Goal: Information Seeking & Learning: Learn about a topic

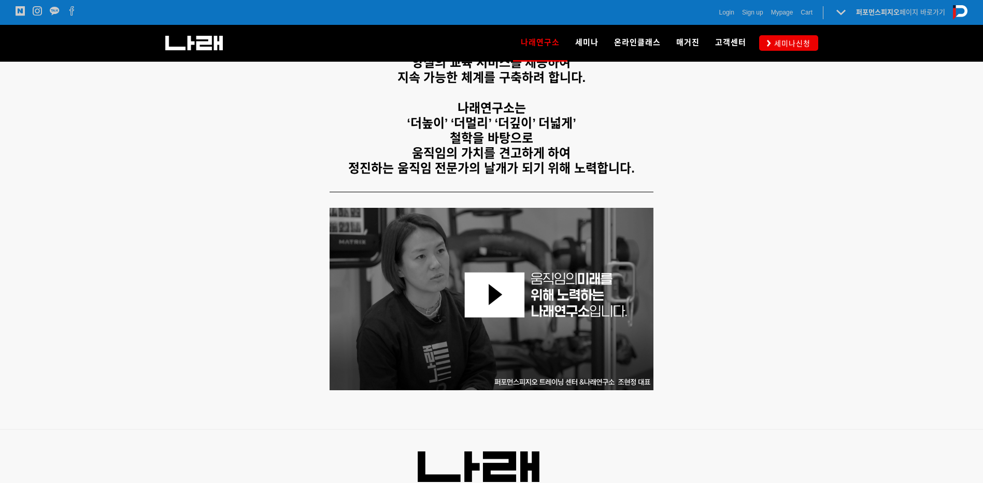
scroll to position [104, 0]
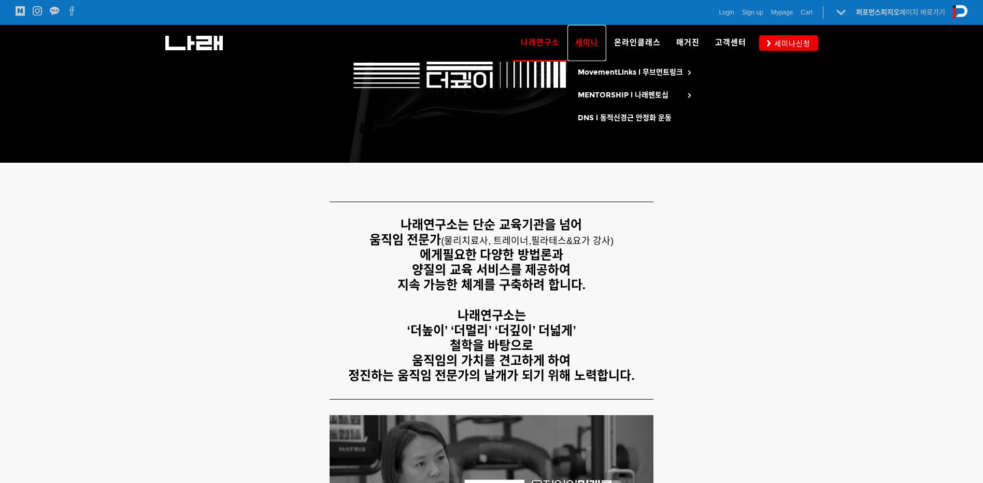
click at [586, 51] on link "세미나" at bounding box center [586, 43] width 39 height 36
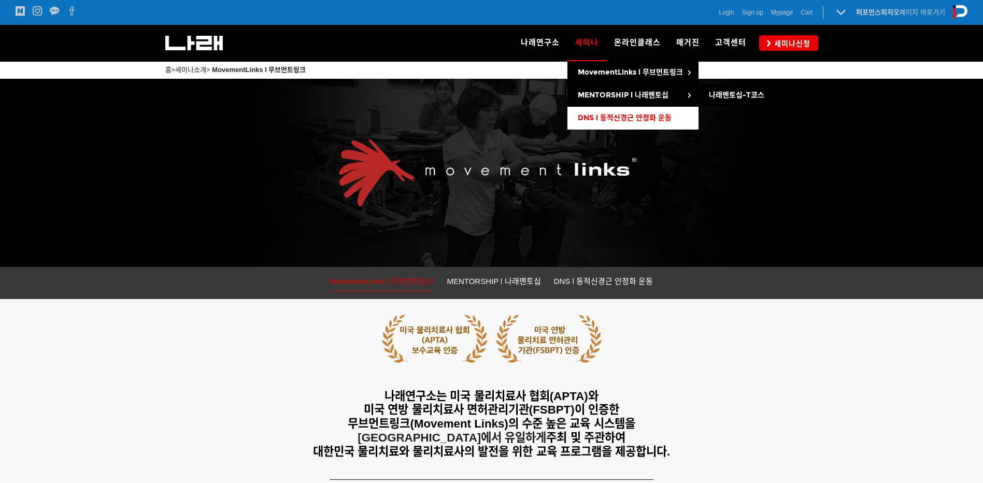
click at [585, 116] on span "DNS l 동적신경근 안정화 운동" at bounding box center [625, 117] width 94 height 9
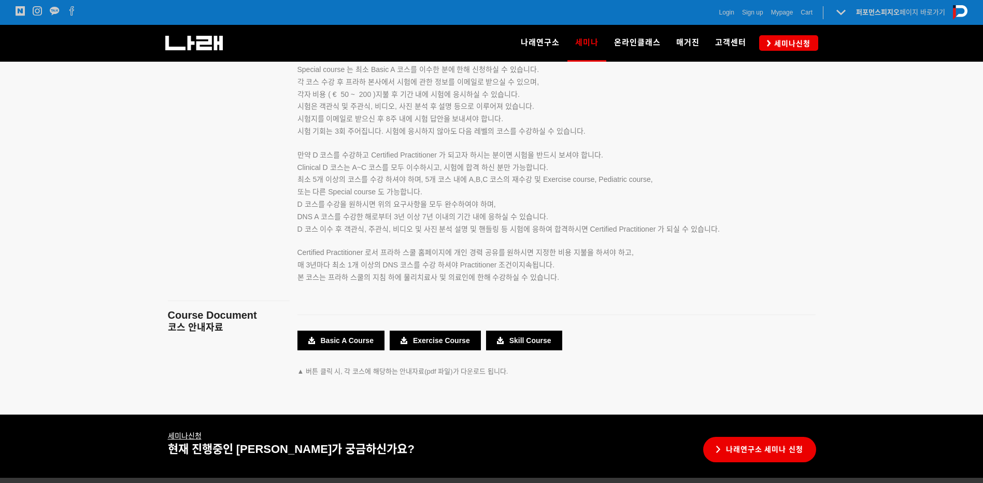
scroll to position [1762, 0]
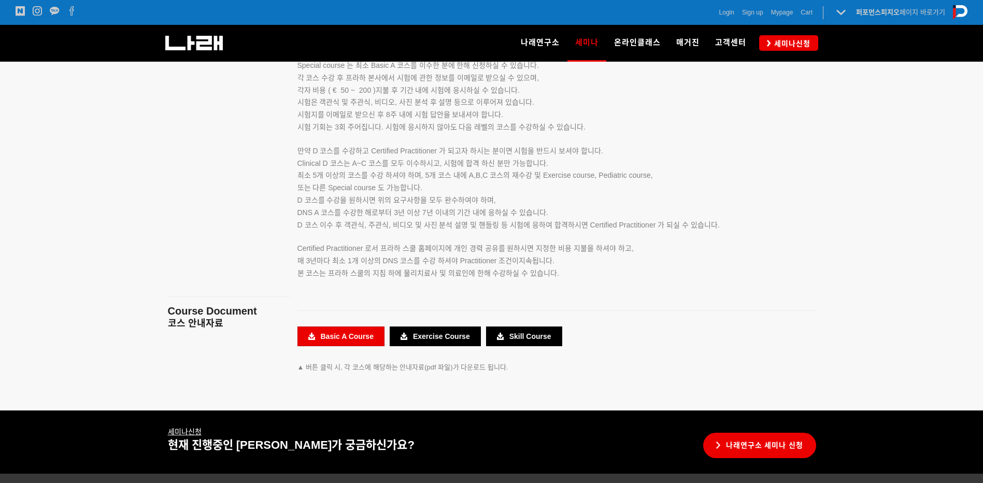
click at [343, 339] on link "Basic A Course" at bounding box center [340, 336] width 87 height 20
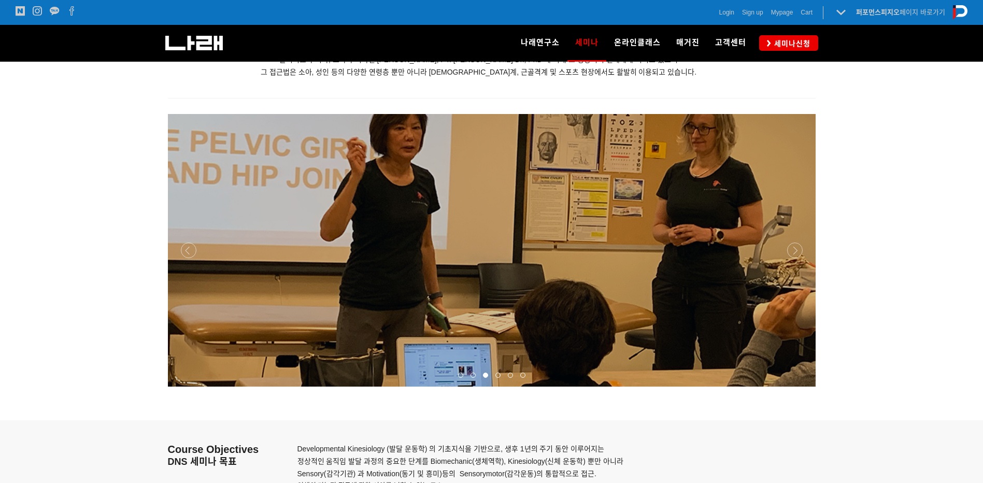
scroll to position [1140, 0]
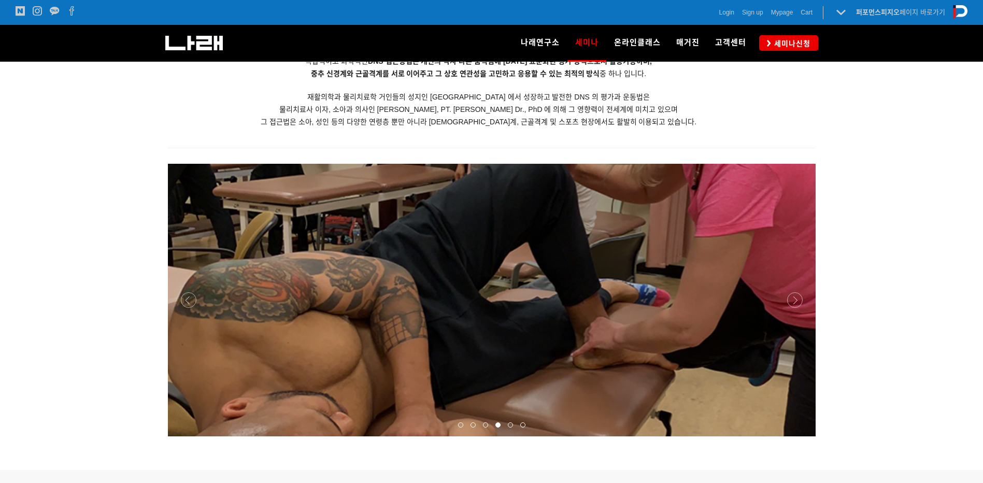
click at [184, 436] on div at bounding box center [492, 436] width 648 height 0
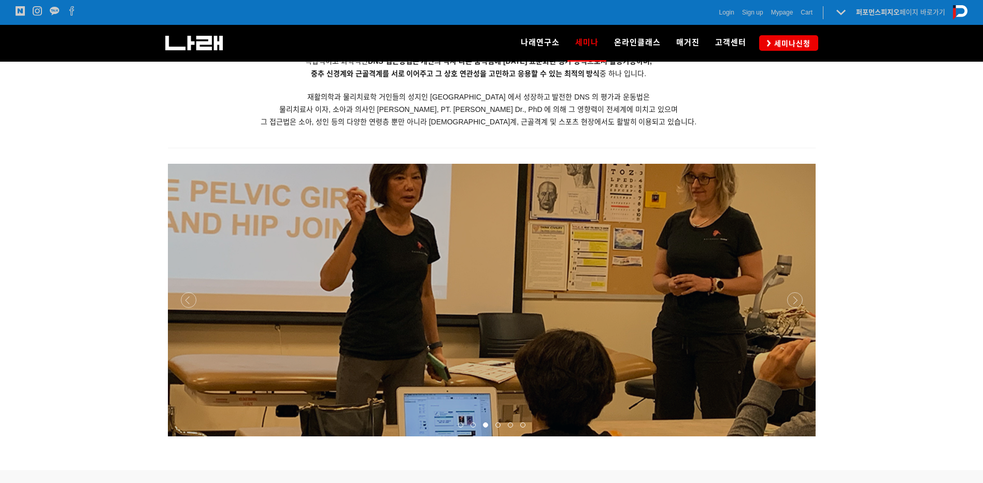
click at [798, 436] on div at bounding box center [492, 436] width 648 height 0
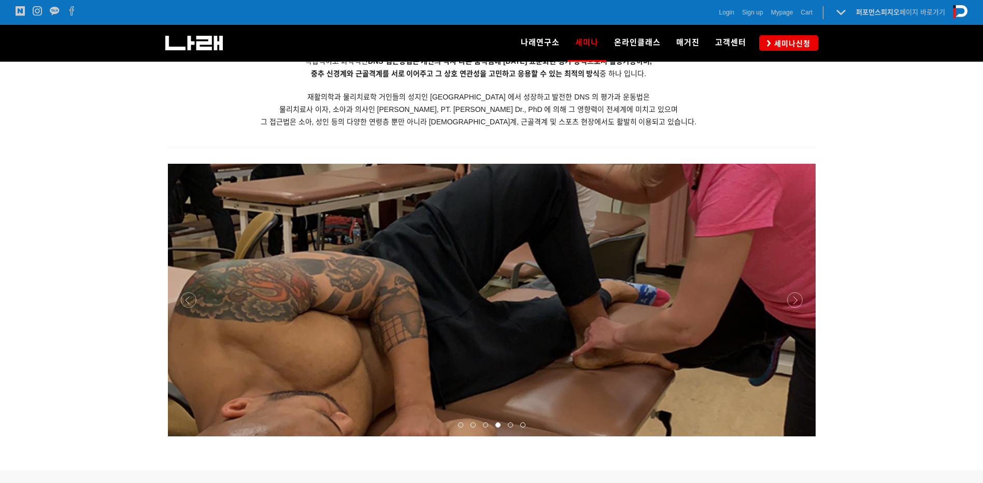
click at [795, 436] on div at bounding box center [492, 436] width 648 height 0
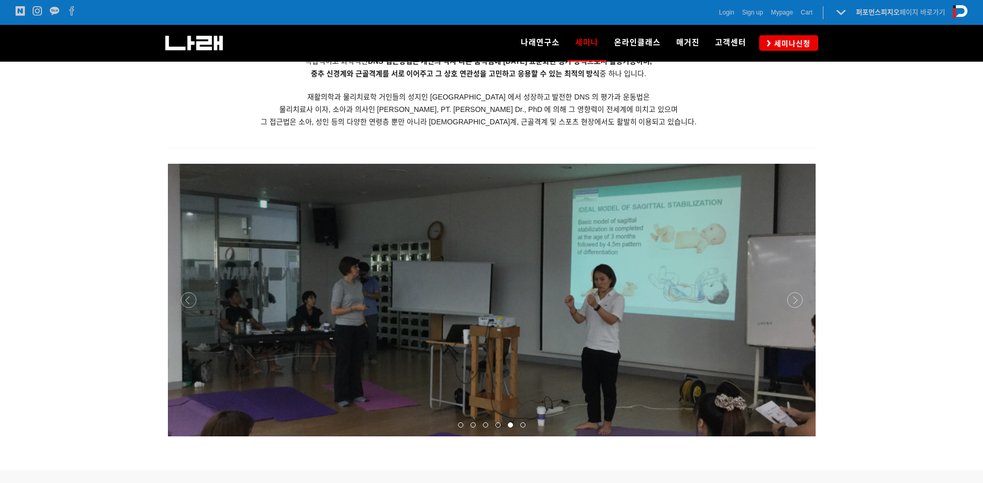
click at [795, 436] on div at bounding box center [492, 436] width 648 height 0
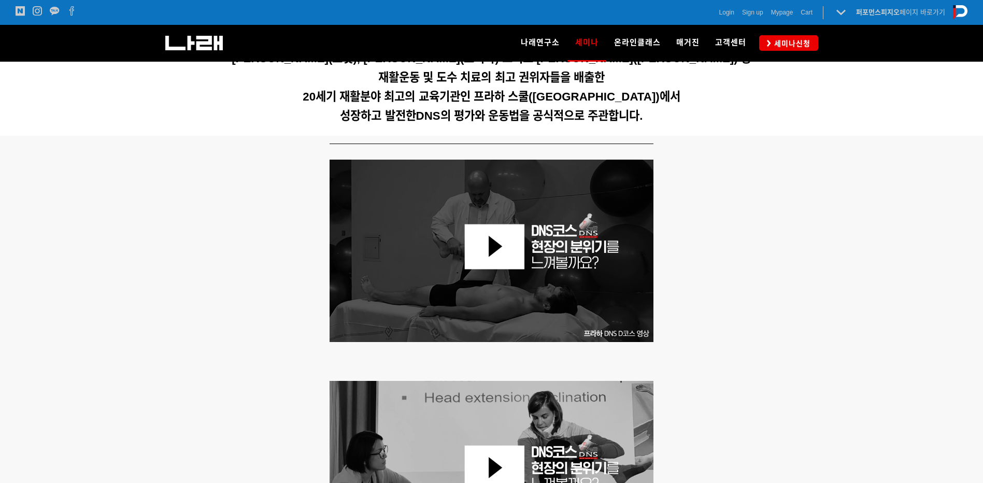
scroll to position [259, 0]
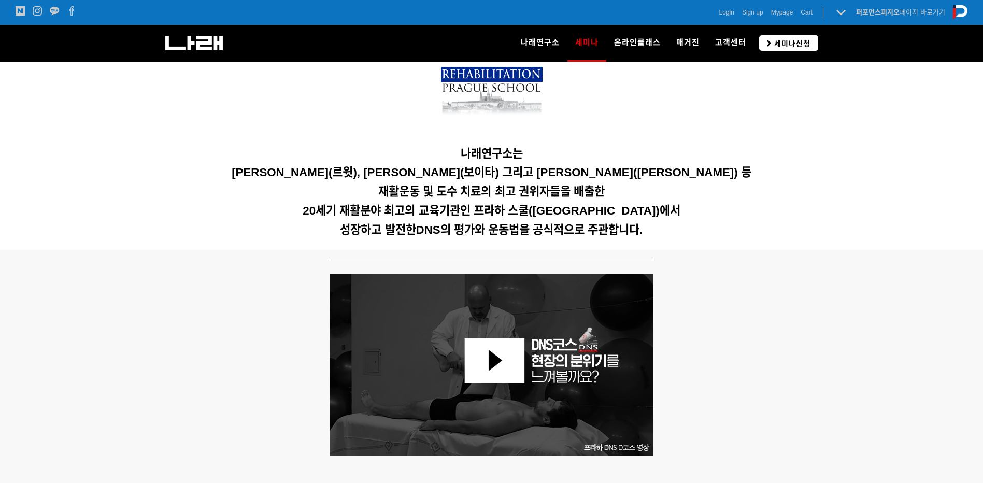
click at [783, 44] on span "세미나신청" at bounding box center [790, 43] width 39 height 10
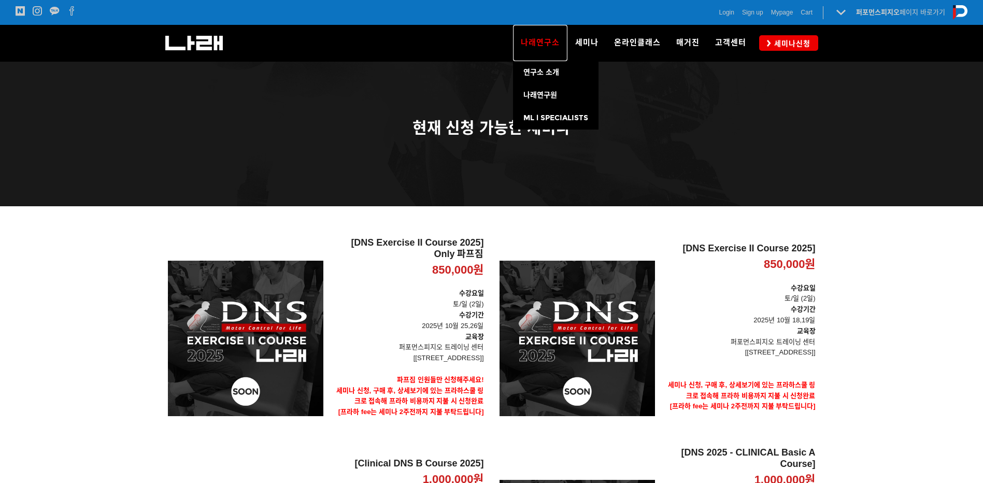
click at [531, 40] on span "나래연구소" at bounding box center [540, 42] width 39 height 9
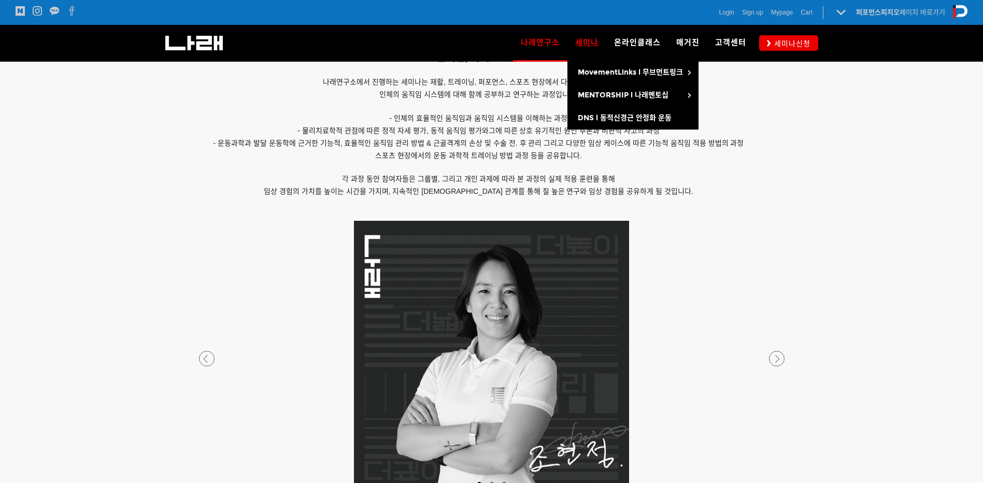
scroll to position [674, 0]
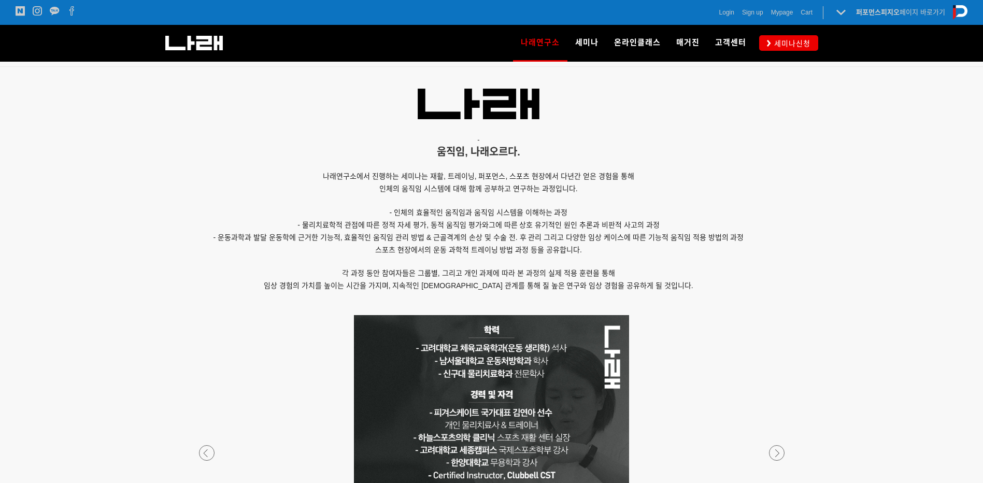
click at [773, 440] on p at bounding box center [491, 452] width 611 height 275
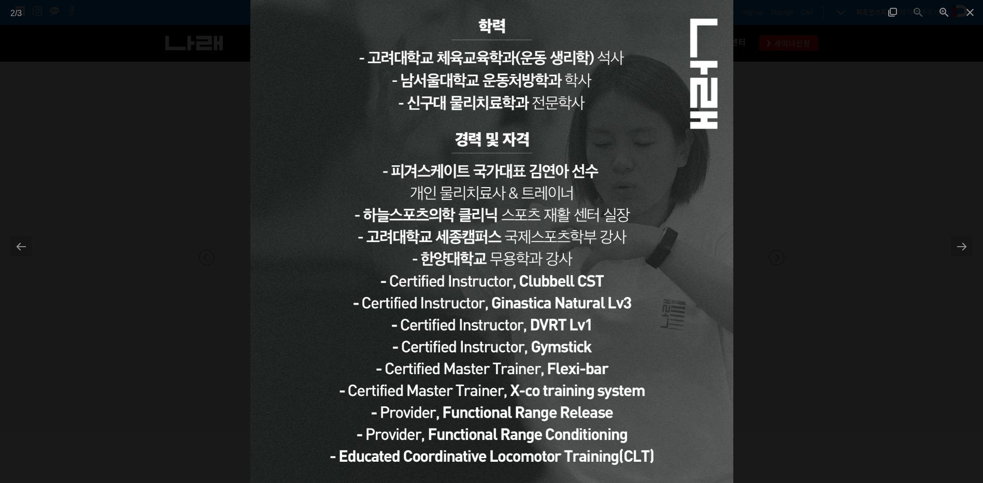
scroll to position [829, 0]
click at [965, 9] on span at bounding box center [970, 12] width 26 height 24
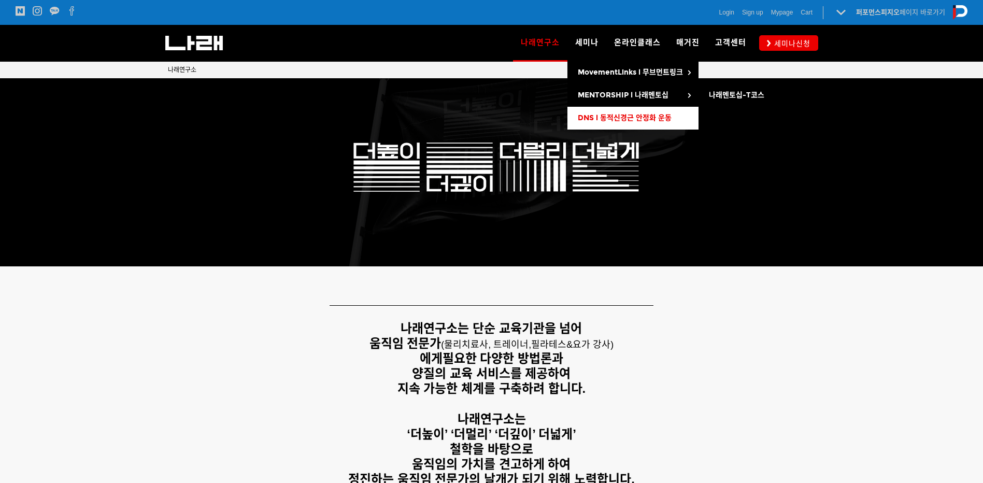
click at [593, 115] on span "DNS l 동적신경근 안정화 운동" at bounding box center [625, 117] width 94 height 9
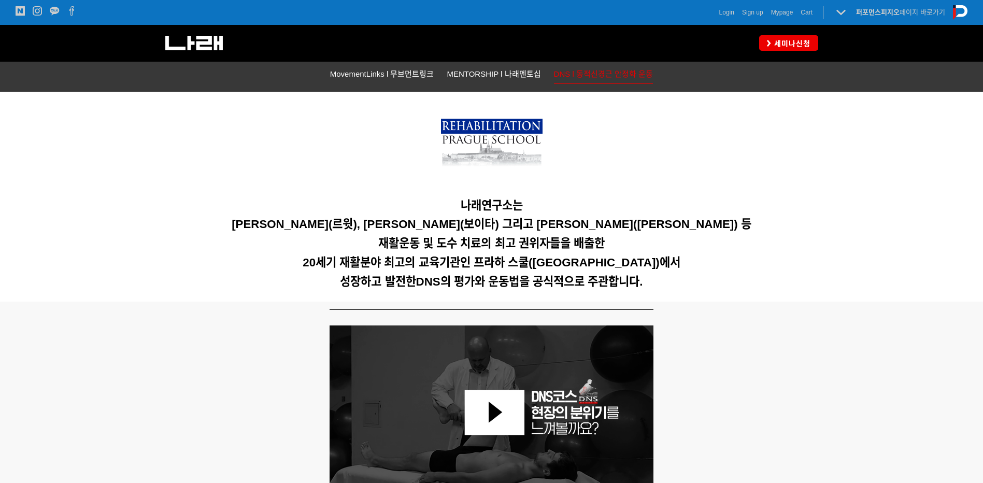
scroll to position [207, 0]
click at [771, 42] on icon at bounding box center [769, 43] width 4 height 7
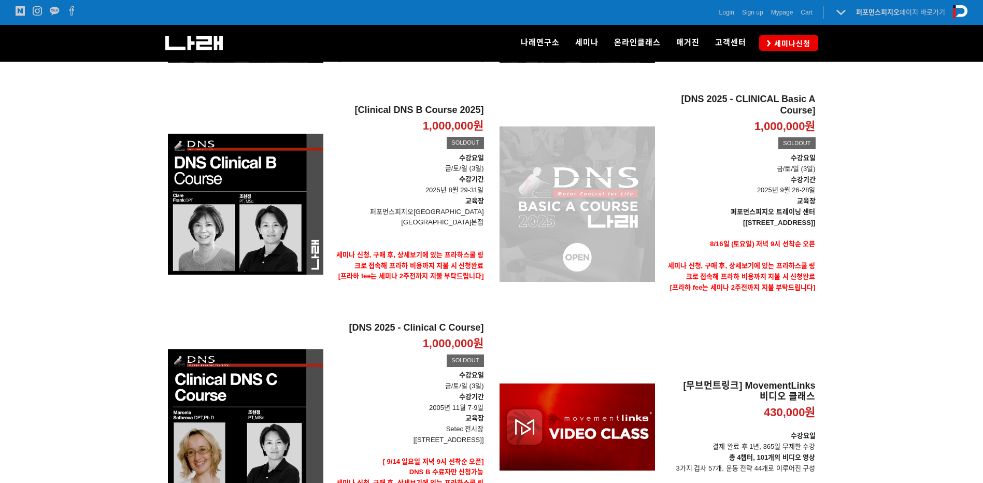
scroll to position [393, 0]
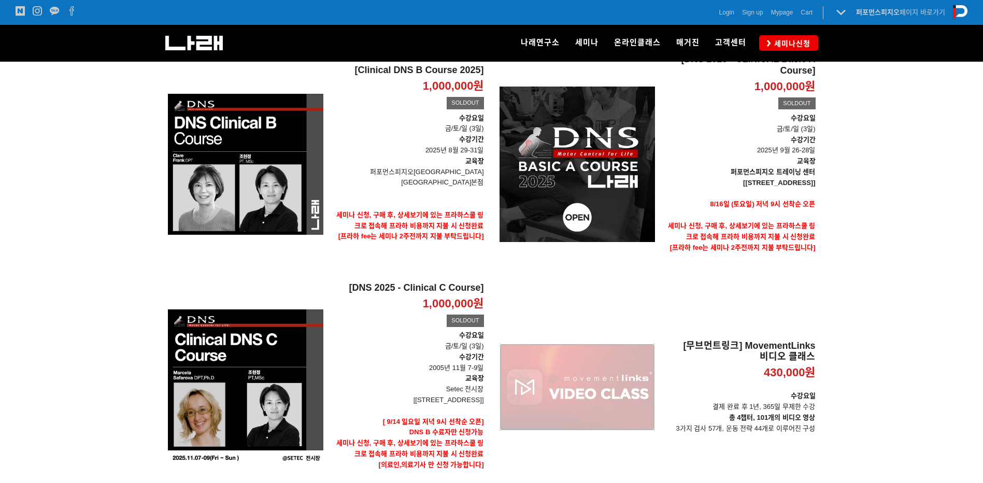
drag, startPoint x: 529, startPoint y: 392, endPoint x: 530, endPoint y: 383, distance: 8.4
click at [528, 391] on div "[무브먼트링크] MovementLinks 비디오 클래스 430,000원 TIME SALE" at bounding box center [577, 386] width 155 height 209
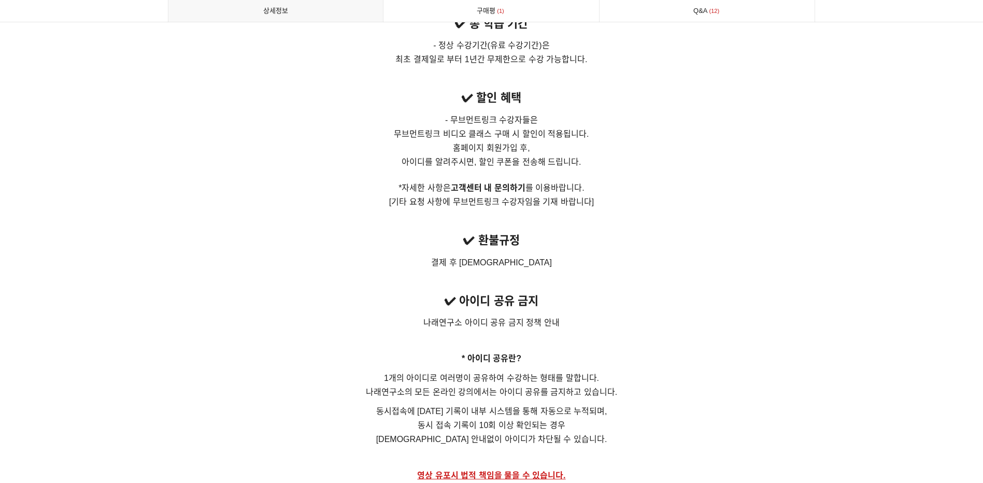
scroll to position [7151, 0]
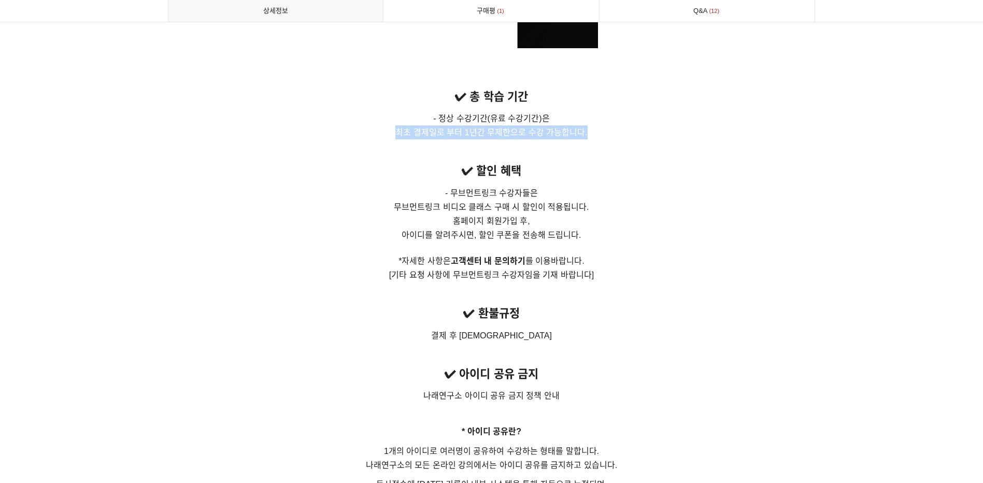
drag, startPoint x: 396, startPoint y: 180, endPoint x: 651, endPoint y: 182, distance: 255.0
click at [651, 139] on p "- 정상 수강기간(유료 수강기간)은 최초 결제일로 부터 1년간 무제한으로 수강 가능합니다." at bounding box center [492, 125] width 648 height 28
drag, startPoint x: 651, startPoint y: 182, endPoint x: 563, endPoint y: 300, distance: 146.5
click at [563, 282] on p "- 무브먼트링크 수강자들은 무브먼트링크 비디오 클래스 구매 시 할인이 적용됩니다. 홈페이지 회원가입 후, 아이디를 알려주시면, 할인 쿠폰을 전…" at bounding box center [492, 234] width 648 height 96
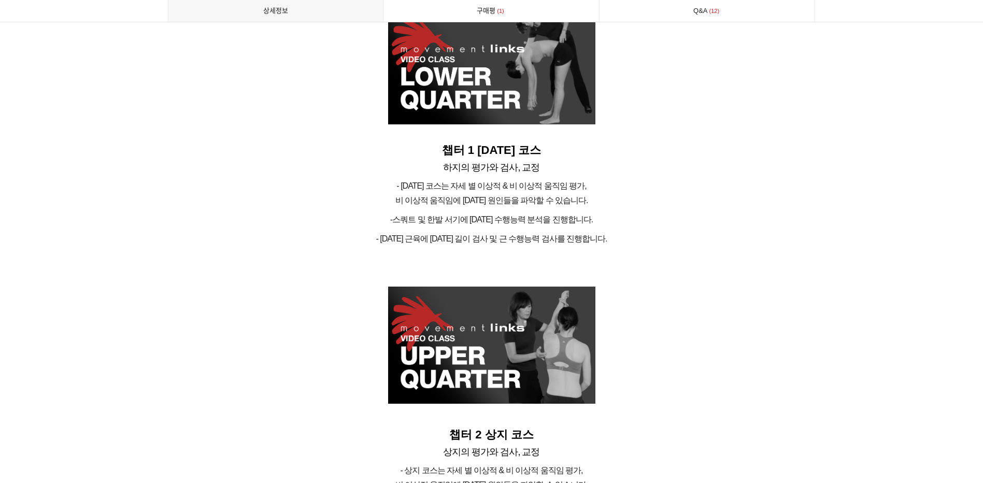
scroll to position [2850, 0]
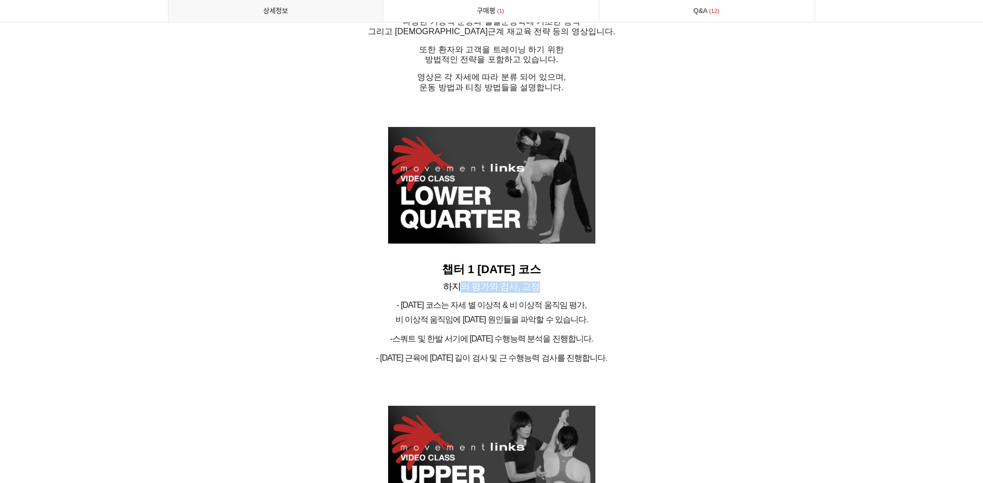
drag, startPoint x: 514, startPoint y: 310, endPoint x: 538, endPoint y: 315, distance: 24.8
click at [538, 293] on h6 "하지의 평가와 검사, 교정" at bounding box center [492, 286] width 648 height 11
drag, startPoint x: 538, startPoint y: 315, endPoint x: 450, endPoint y: 351, distance: 95.7
click at [450, 324] on span "비 이상적 움직임에 대한 원인들을 파악할 수 있습니다." at bounding box center [491, 319] width 193 height 9
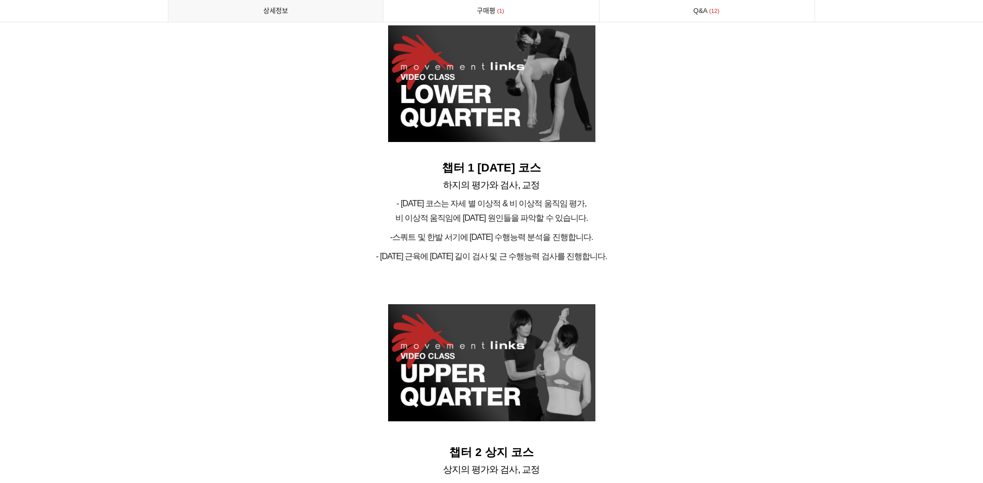
scroll to position [3057, 0]
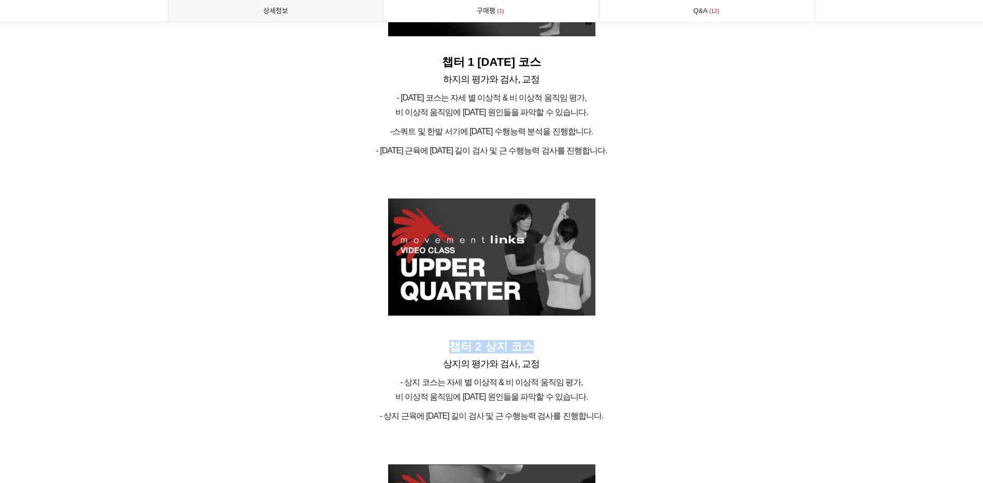
drag, startPoint x: 454, startPoint y: 376, endPoint x: 552, endPoint y: 380, distance: 98.0
click at [552, 353] on h6 "챕터 2 상지 코스" at bounding box center [492, 346] width 648 height 13
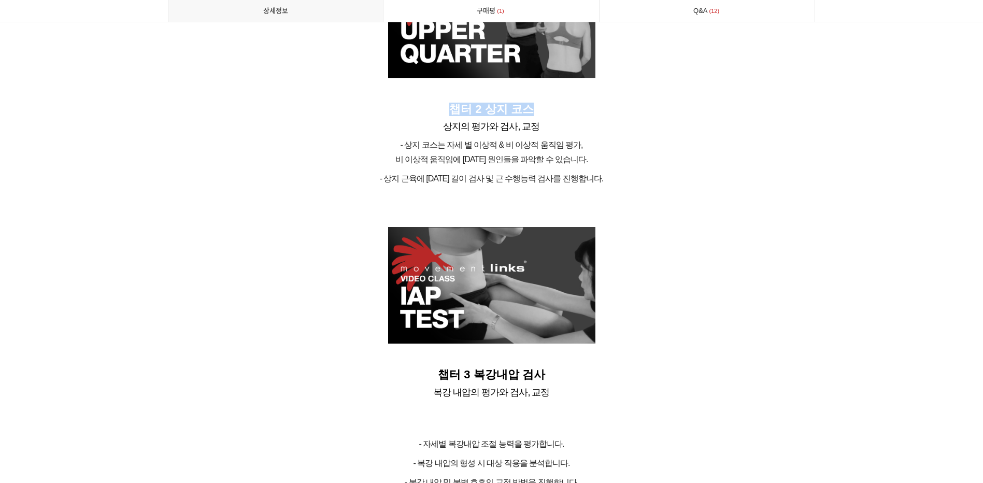
scroll to position [3472, 0]
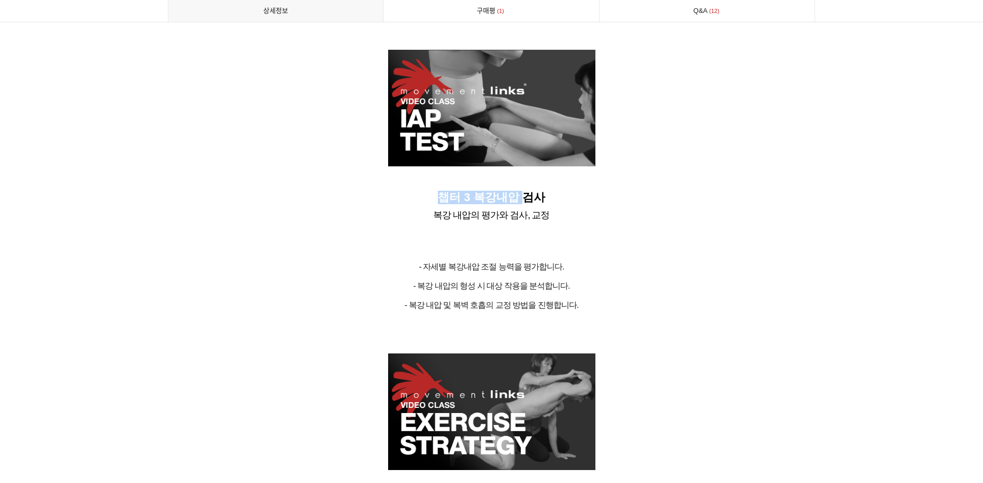
drag, startPoint x: 438, startPoint y: 225, endPoint x: 522, endPoint y: 230, distance: 84.0
click at [522, 204] on h6 "챕터 3 복강내압 검사" at bounding box center [492, 197] width 648 height 13
drag, startPoint x: 522, startPoint y: 230, endPoint x: 508, endPoint y: 321, distance: 92.7
click at [530, 271] on span "- 자세별 복강내압 조절 능력을 평가합니다." at bounding box center [491, 266] width 145 height 9
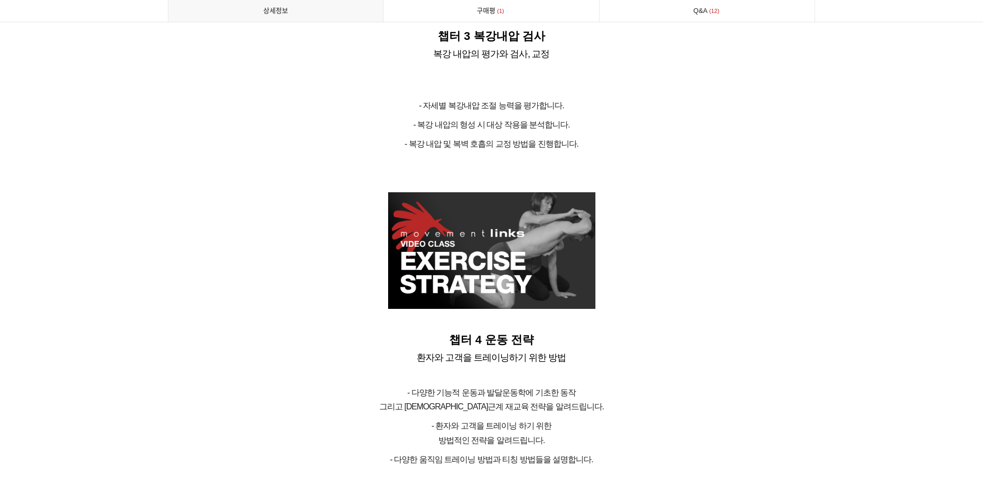
scroll to position [3731, 0]
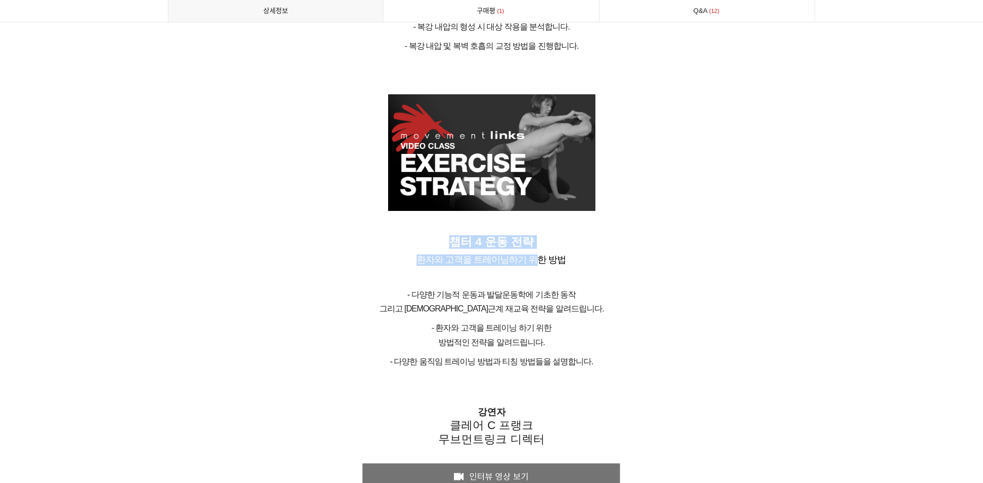
drag, startPoint x: 531, startPoint y: 292, endPoint x: 538, endPoint y: 293, distance: 7.3
click at [538, 293] on div "무브먼트링크의 노하우가 담긴 비디오 모음집 클래스를 소개합니다. 무브먼트링크 본사에서 제작한 움직임 평가, 운동 트레이닝 및 중재와 재교육 시…" at bounding box center [492, 411] width 648 height 7527
drag, startPoint x: 538, startPoint y: 293, endPoint x: 531, endPoint y: 352, distance: 59.5
click at [532, 313] on span "그리고 신경근계 재교육 전략을 알려드립니다." at bounding box center [491, 308] width 224 height 9
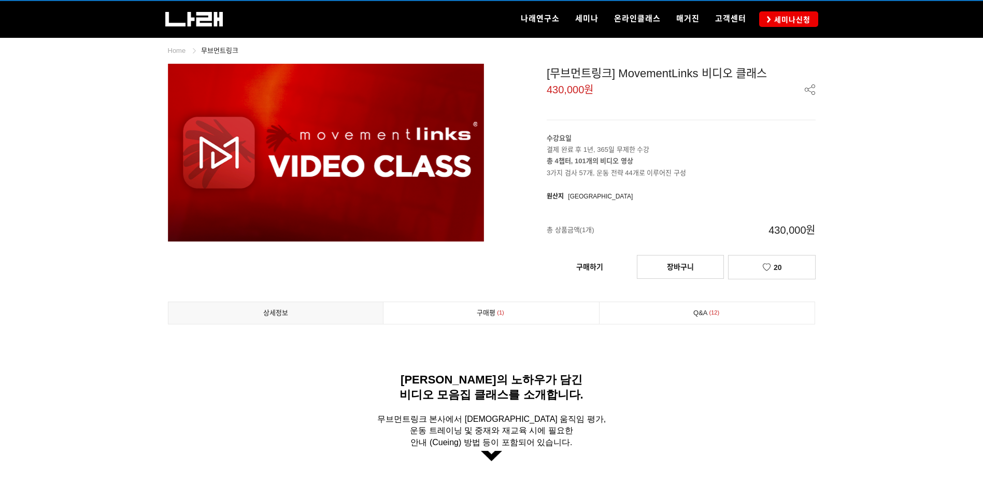
scroll to position [0, 0]
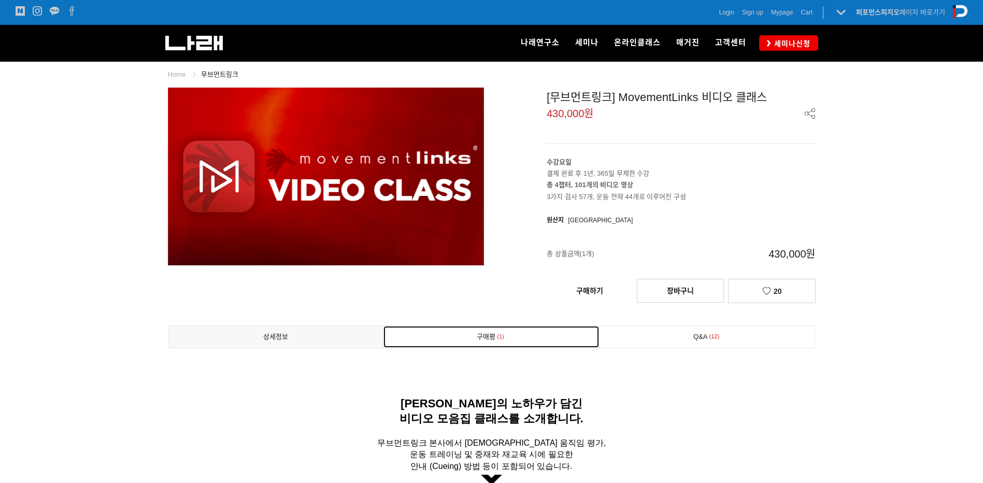
click at [500, 341] on span "1" at bounding box center [500, 336] width 10 height 11
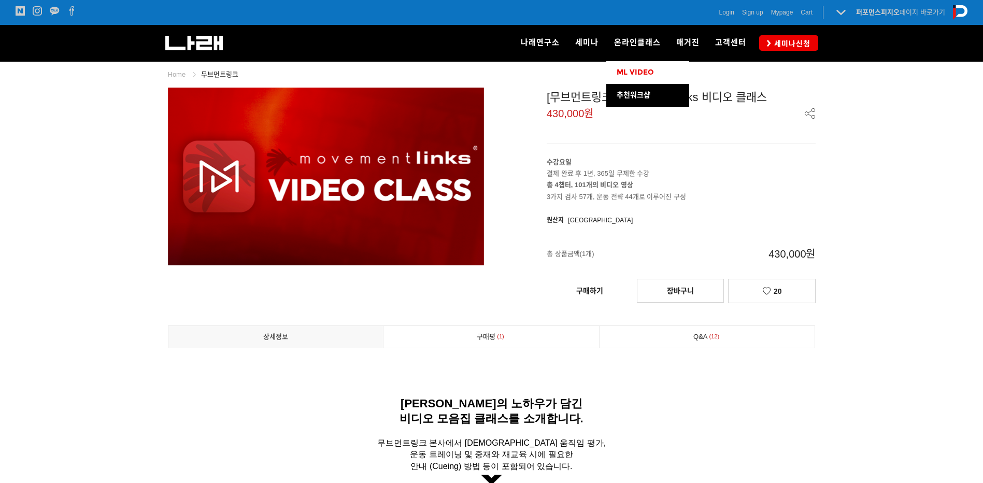
click at [628, 77] on span "ML VIDEO" at bounding box center [635, 72] width 37 height 9
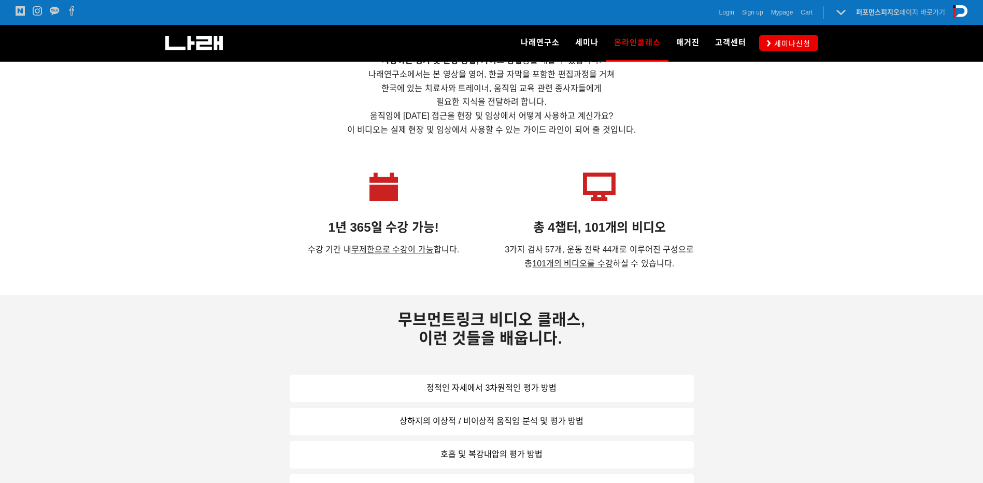
scroll to position [518, 0]
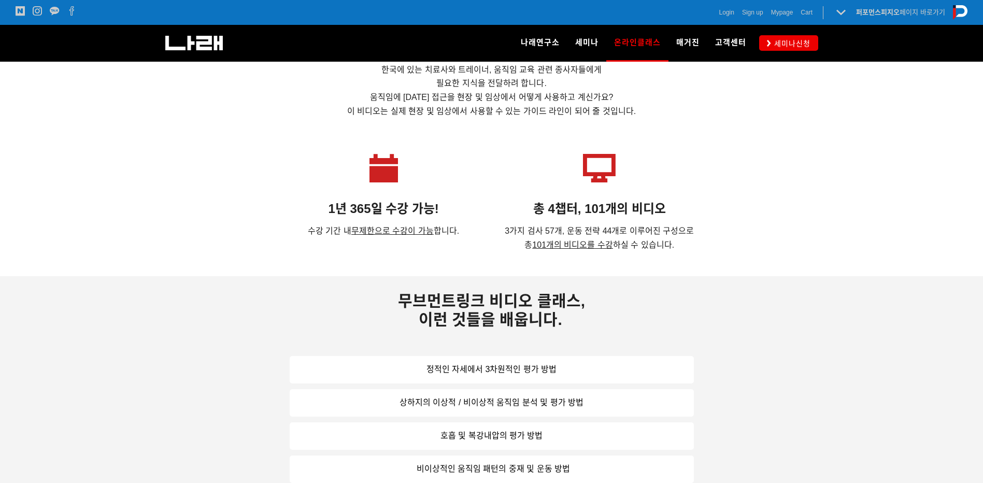
click at [483, 374] on link "정적인 자세에서 3차원적인 평가 방법" at bounding box center [492, 369] width 404 height 27
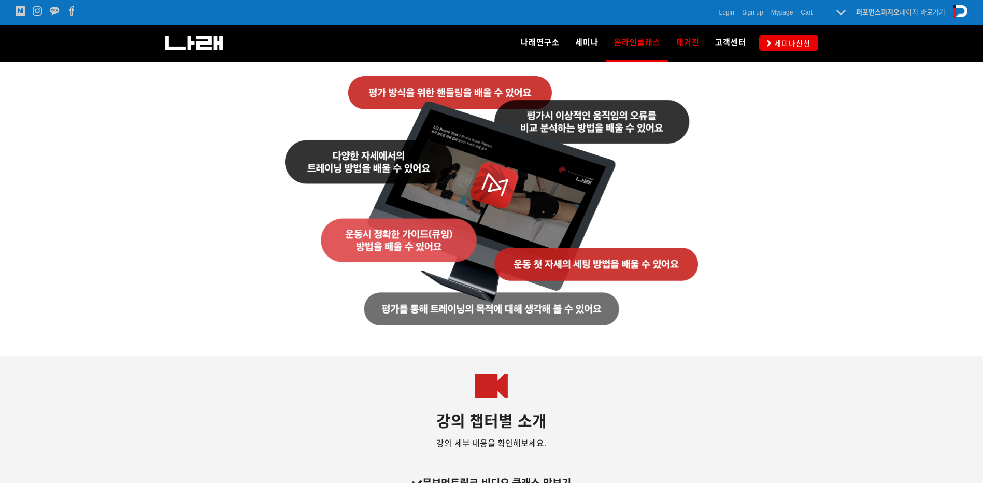
scroll to position [1244, 0]
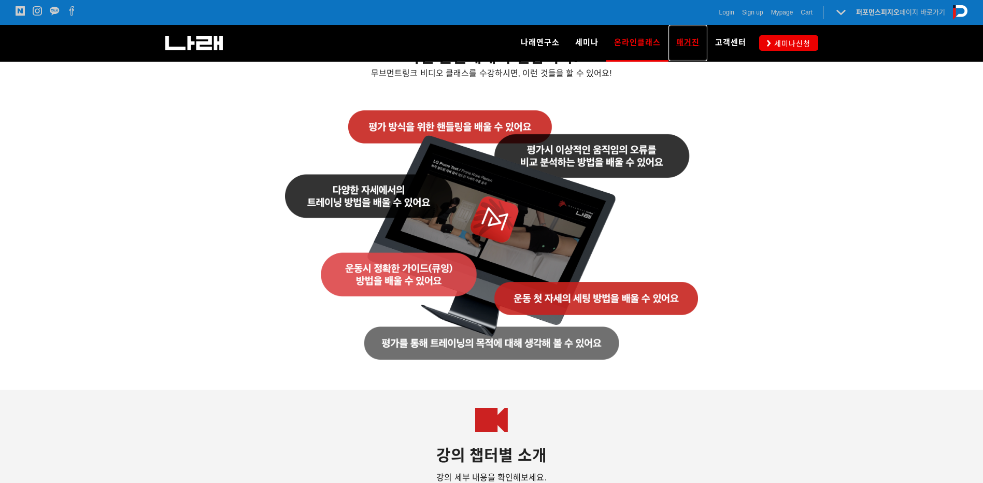
click at [692, 47] on span "매거진" at bounding box center [687, 42] width 23 height 9
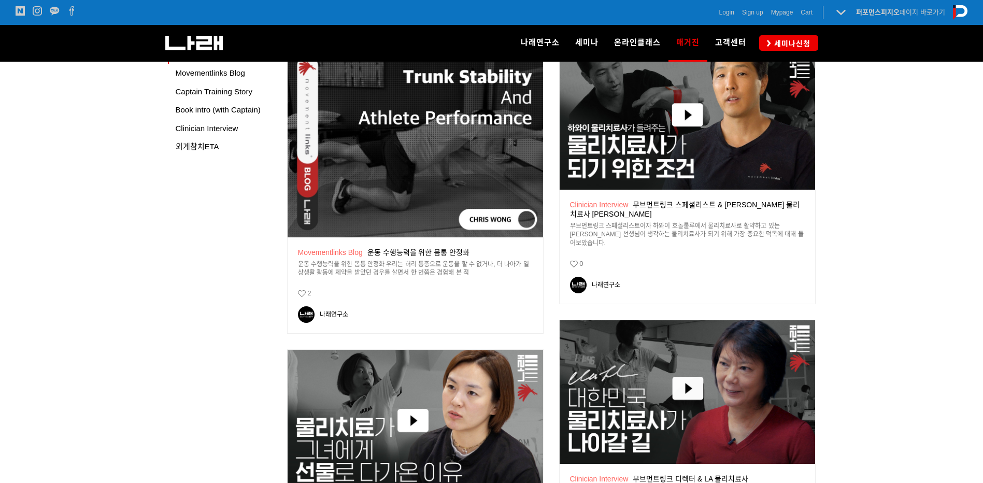
scroll to position [155, 0]
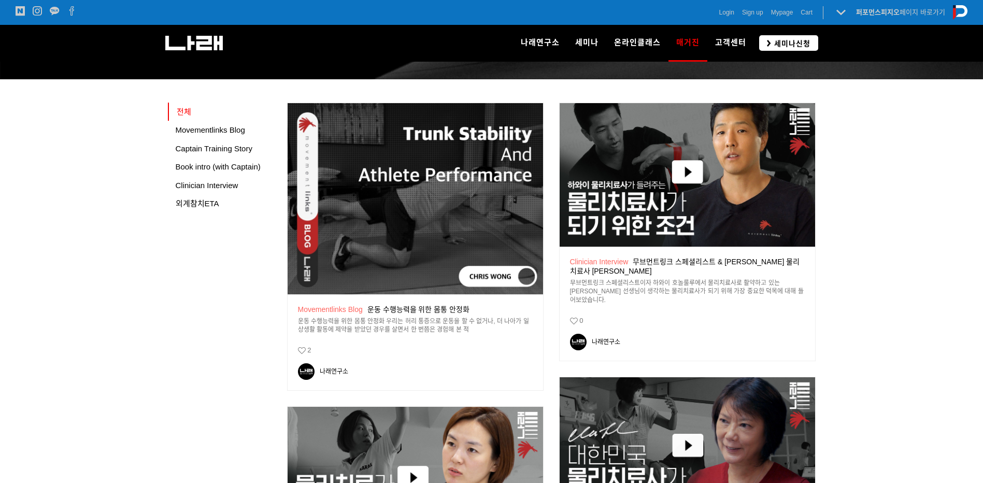
click at [767, 46] on icon at bounding box center [769, 43] width 4 height 7
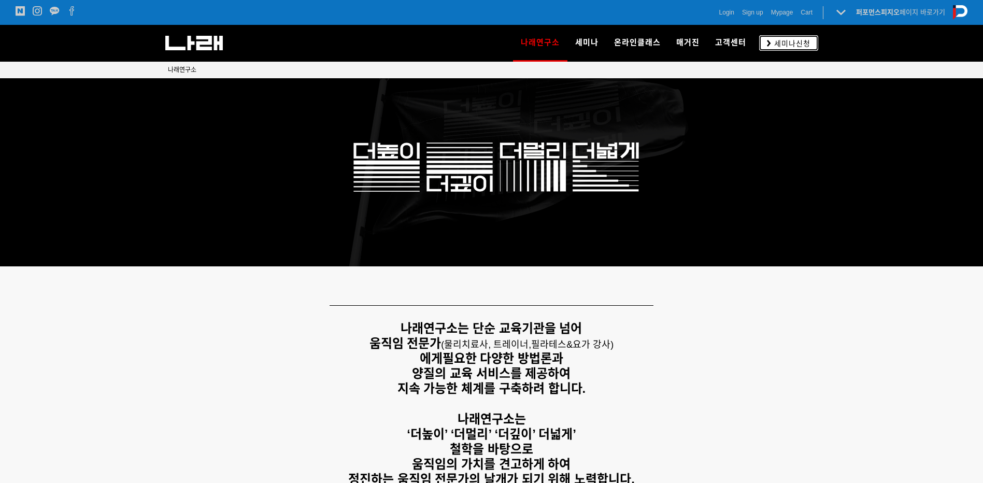
click at [770, 48] on link "세미나신청" at bounding box center [788, 42] width 59 height 15
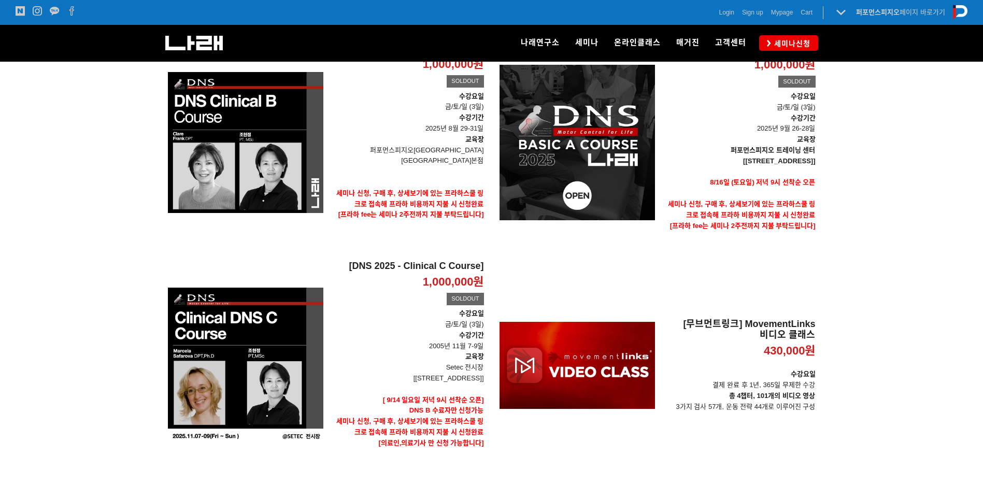
scroll to position [415, 0]
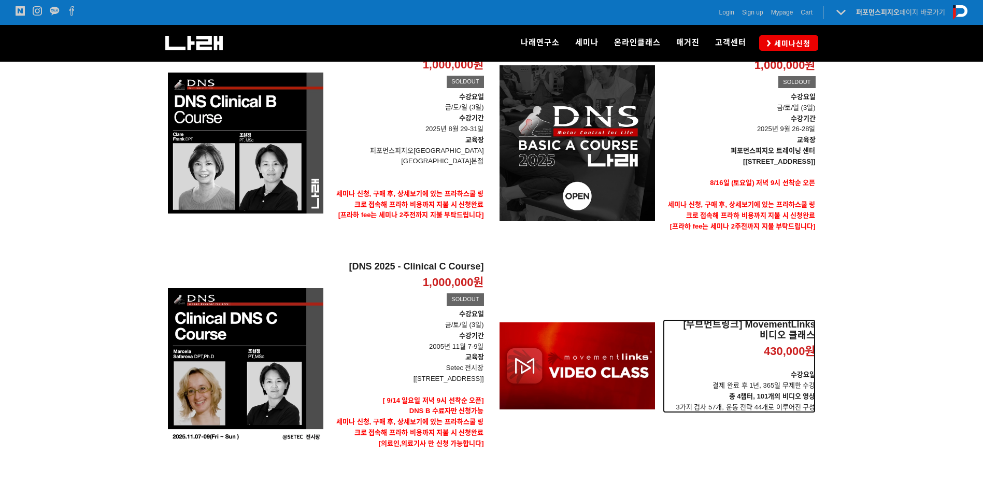
click at [739, 325] on h2 "[무브먼트링크] MovementLinks 비디오 클래스" at bounding box center [739, 330] width 153 height 22
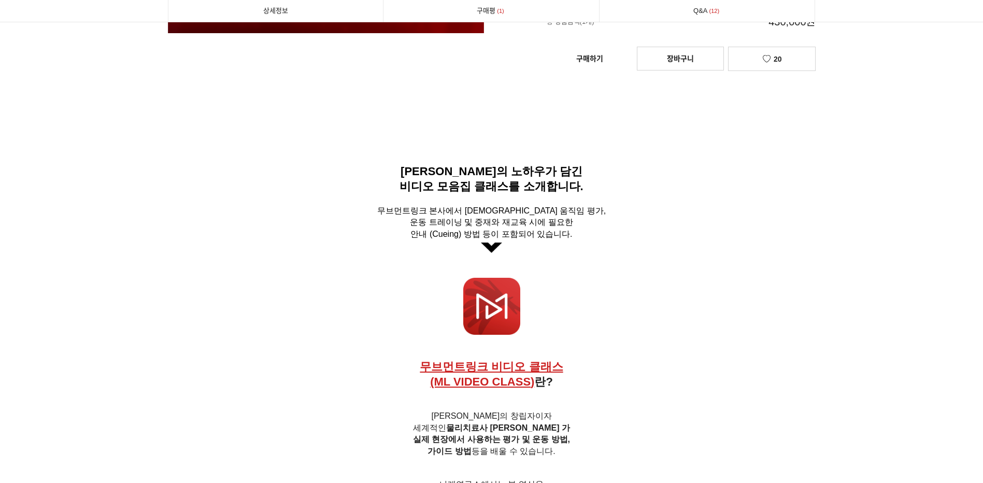
scroll to position [363, 0]
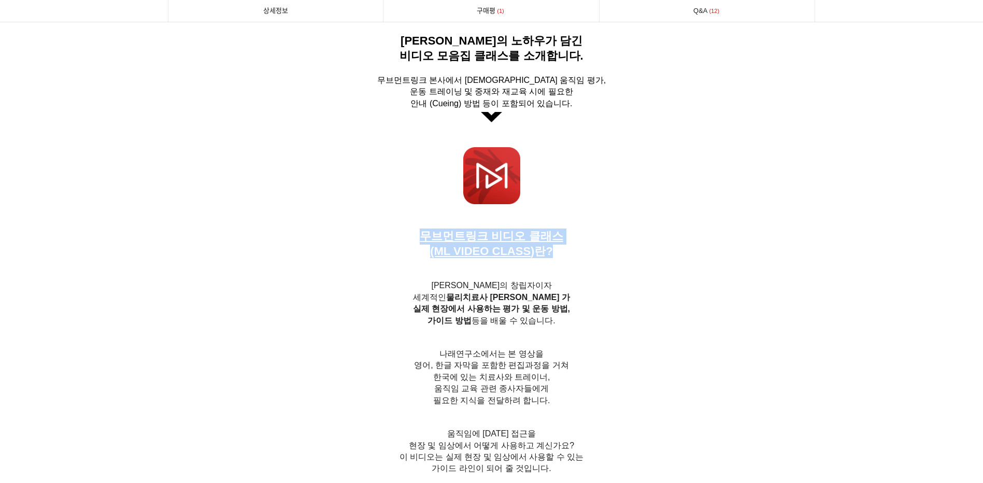
drag, startPoint x: 425, startPoint y: 237, endPoint x: 554, endPoint y: 259, distance: 131.4
click at [554, 258] on h6 "무브먼트링크 비디오 클래스 (ML VIDEO CLASS ) 란?" at bounding box center [492, 244] width 648 height 30
drag, startPoint x: 554, startPoint y: 259, endPoint x: 567, endPoint y: 302, distance: 44.4
click at [567, 301] on h6 "무브먼트 링크의 창립자이자 세계적인 물리치료사 [PERSON_NAME] 가 실제 현장에서 사용하는 평가 및 운동 방법, 가이드 방법 등을 배울…" at bounding box center [492, 303] width 648 height 47
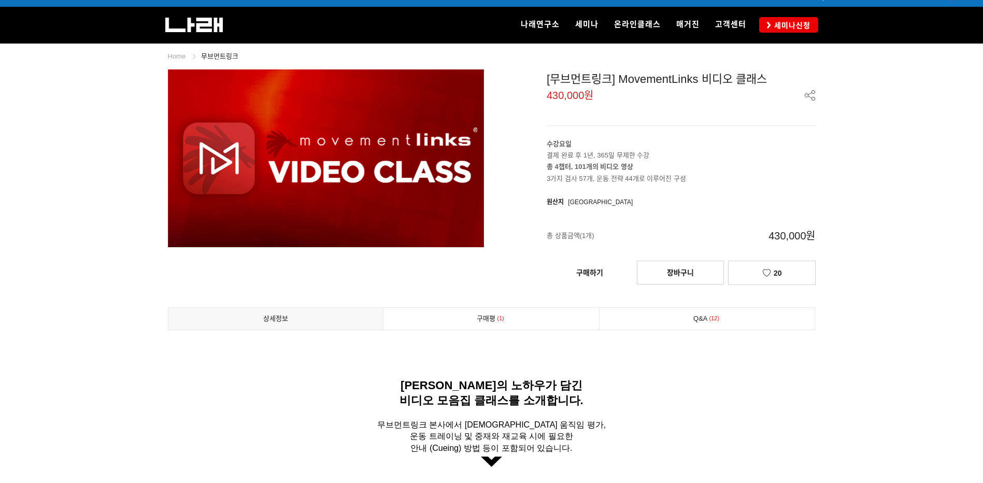
scroll to position [0, 0]
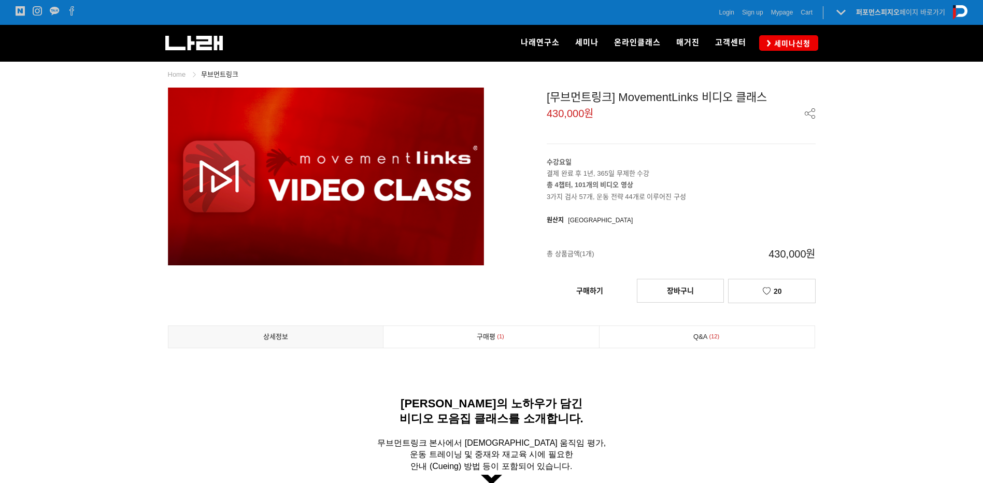
click at [883, 16] on p "퍼포먼스피지오 페이지 바로가기" at bounding box center [900, 12] width 89 height 11
click at [884, 11] on strong "퍼포먼스피지오" at bounding box center [878, 12] width 44 height 8
